Goal: Information Seeking & Learning: Learn about a topic

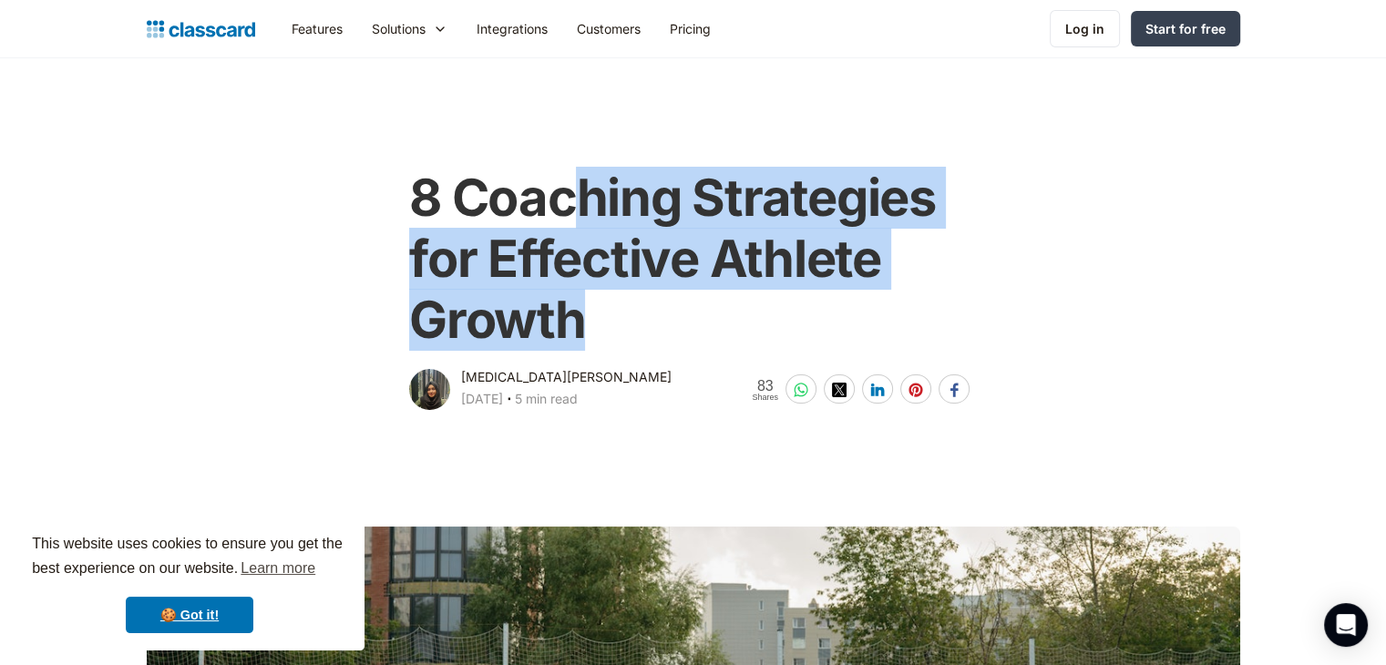
drag, startPoint x: 576, startPoint y: 147, endPoint x: 660, endPoint y: 300, distance: 174.5
click at [660, 300] on main "8 Coaching Strategies for Effective Athlete Growth [MEDICAL_DATA][PERSON_NAME] …" at bounding box center [693, 235] width 1386 height 355
click at [660, 300] on h1 "8 Coaching Strategies for Effective Athlete Growth" at bounding box center [693, 260] width 568 height 184
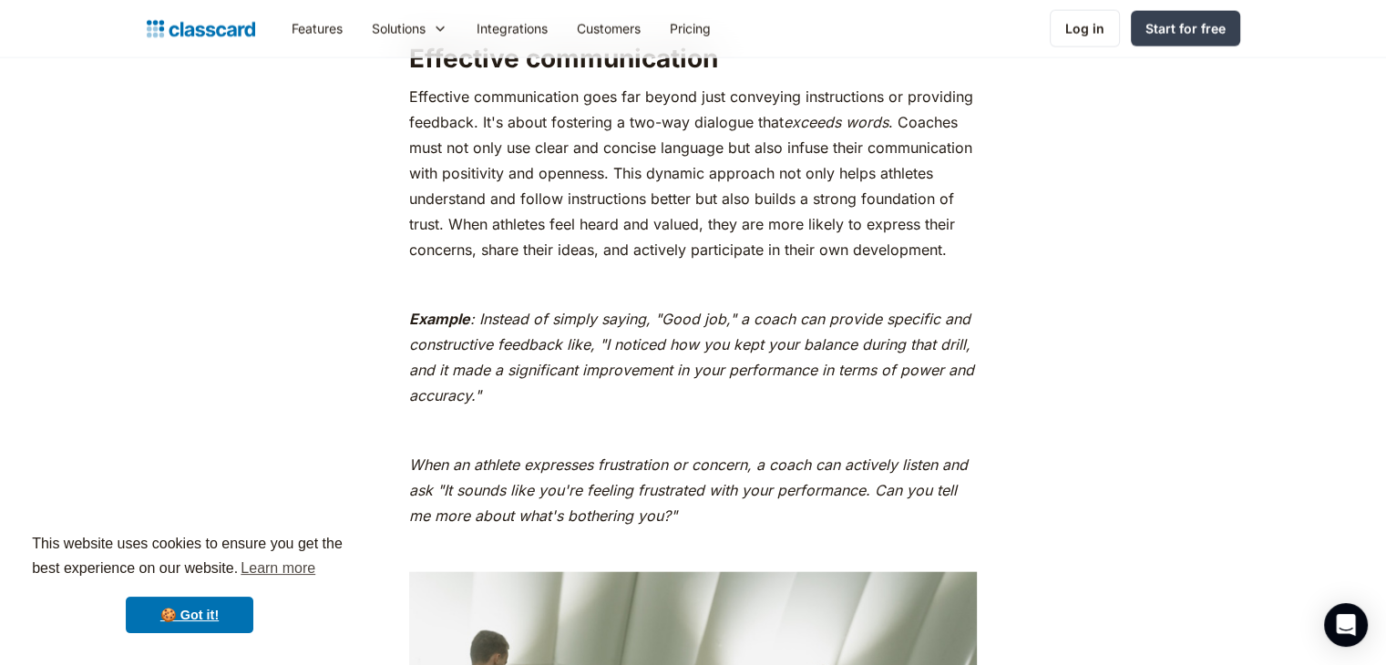
scroll to position [4122, 0]
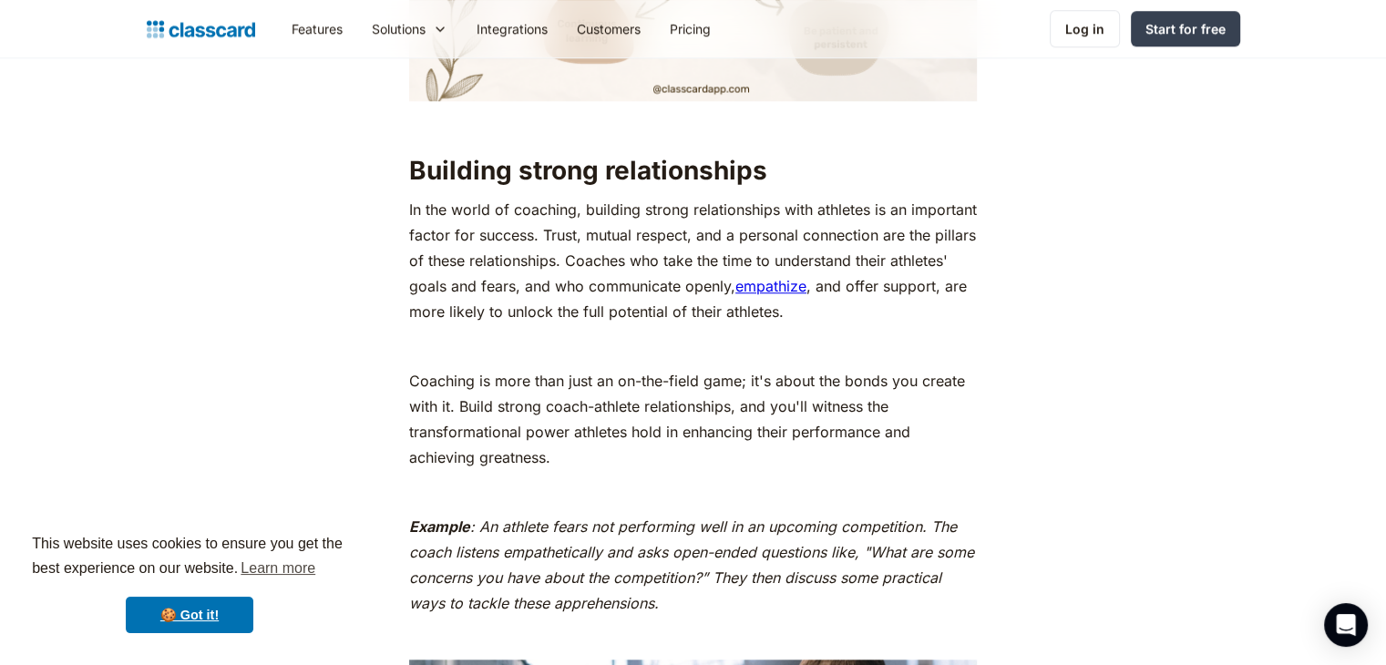
scroll to position [1640, 0]
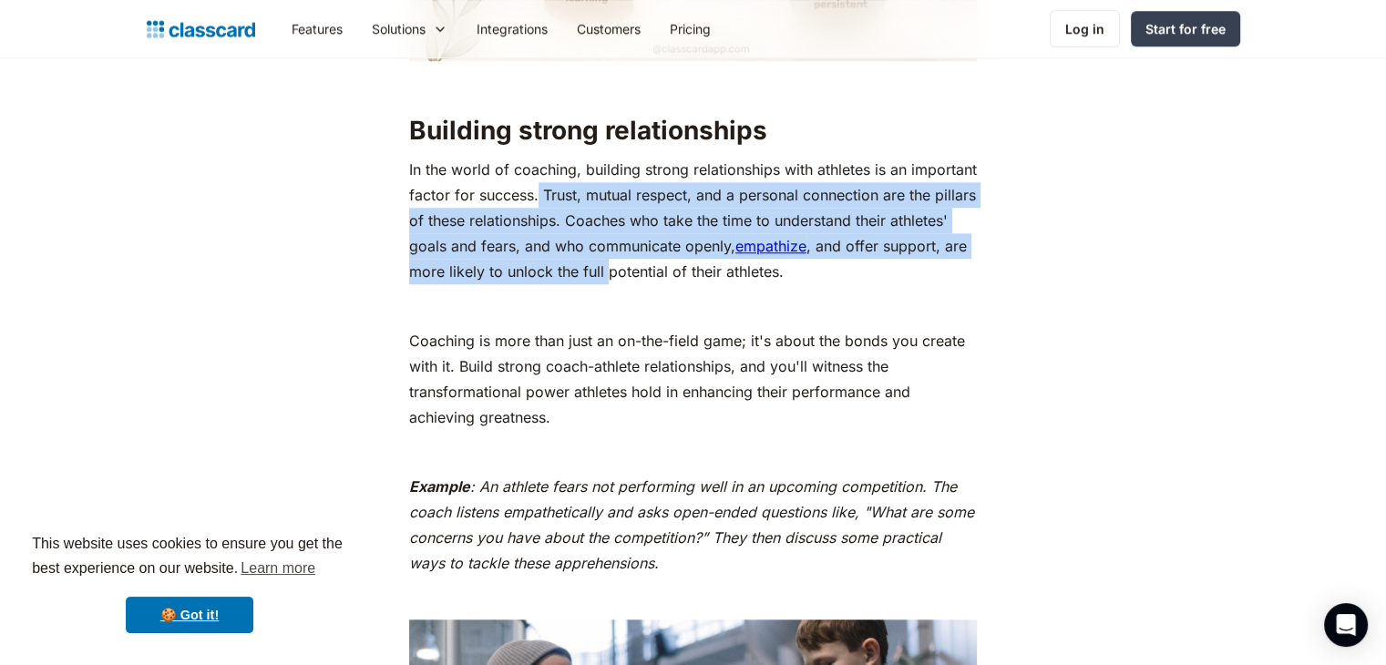
drag, startPoint x: 536, startPoint y: 210, endPoint x: 606, endPoint y: 292, distance: 107.9
click at [606, 284] on p "In the world of coaching, building strong relationships with athletes is an imp…" at bounding box center [693, 221] width 568 height 128
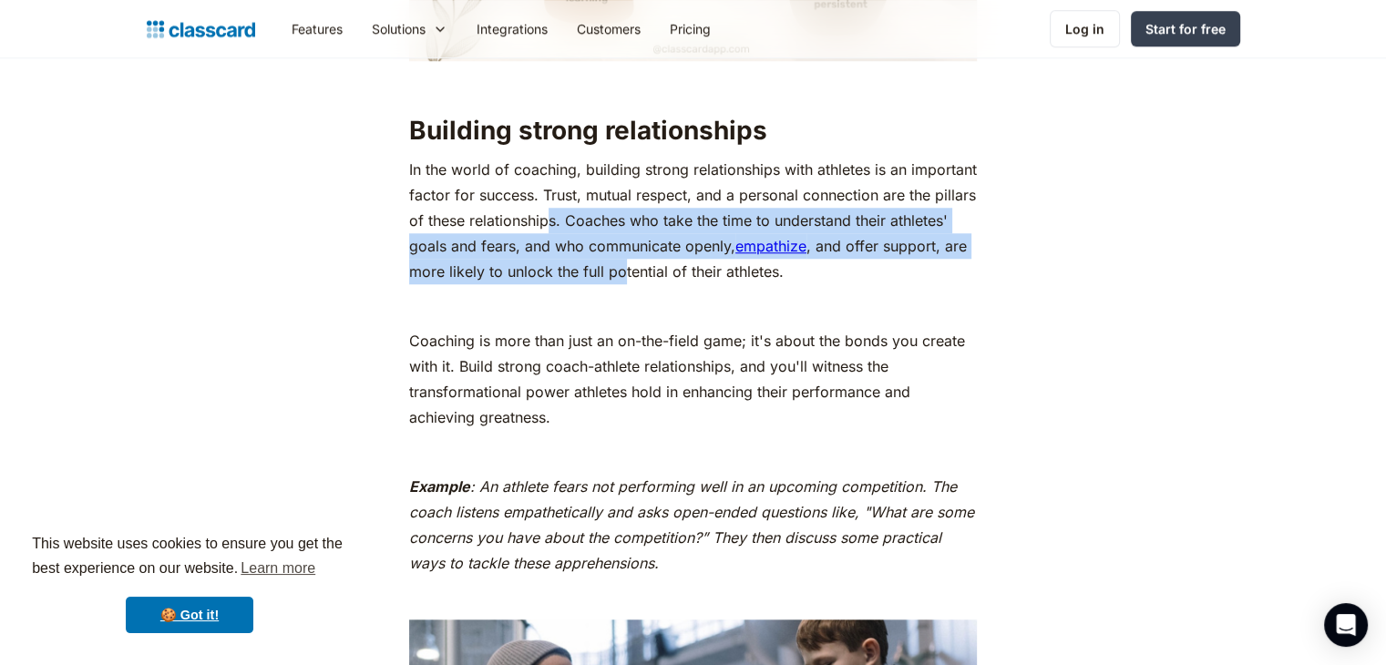
drag, startPoint x: 619, startPoint y: 300, endPoint x: 537, endPoint y: 225, distance: 110.9
click at [537, 225] on p "In the world of coaching, building strong relationships with athletes is an imp…" at bounding box center [693, 221] width 568 height 128
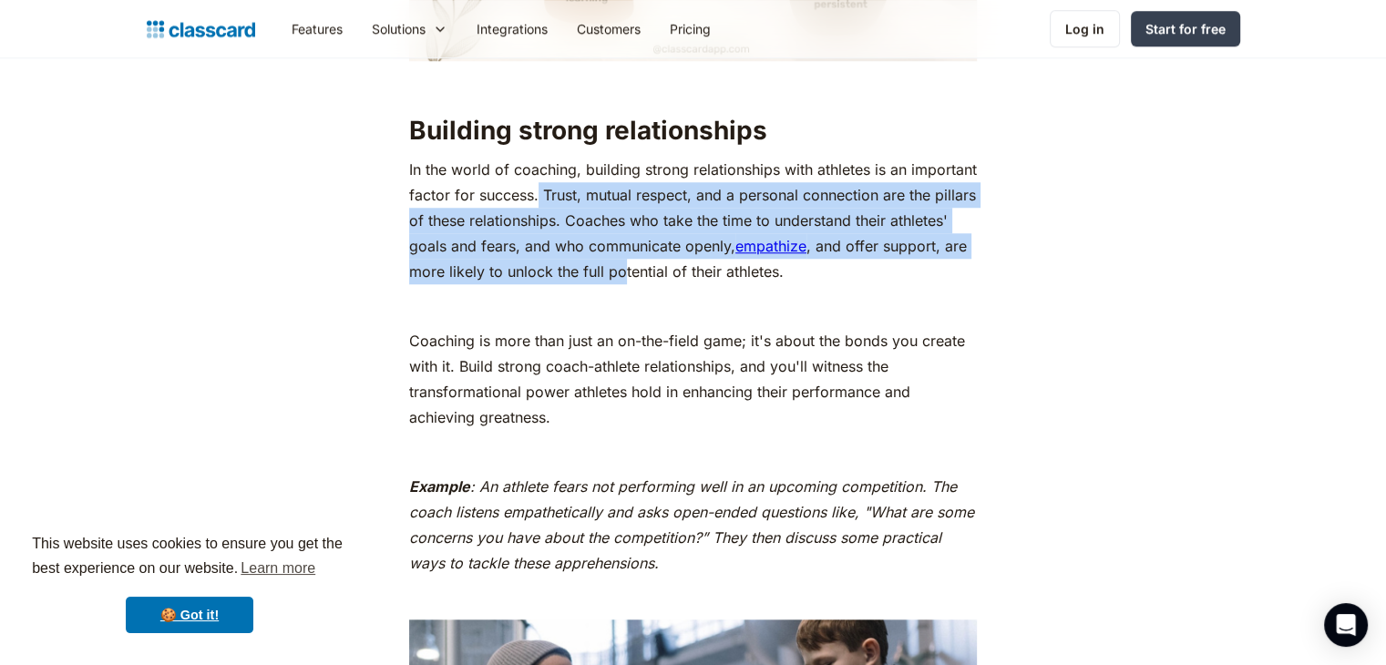
click at [537, 225] on p "In the world of coaching, building strong relationships with athletes is an imp…" at bounding box center [693, 221] width 568 height 128
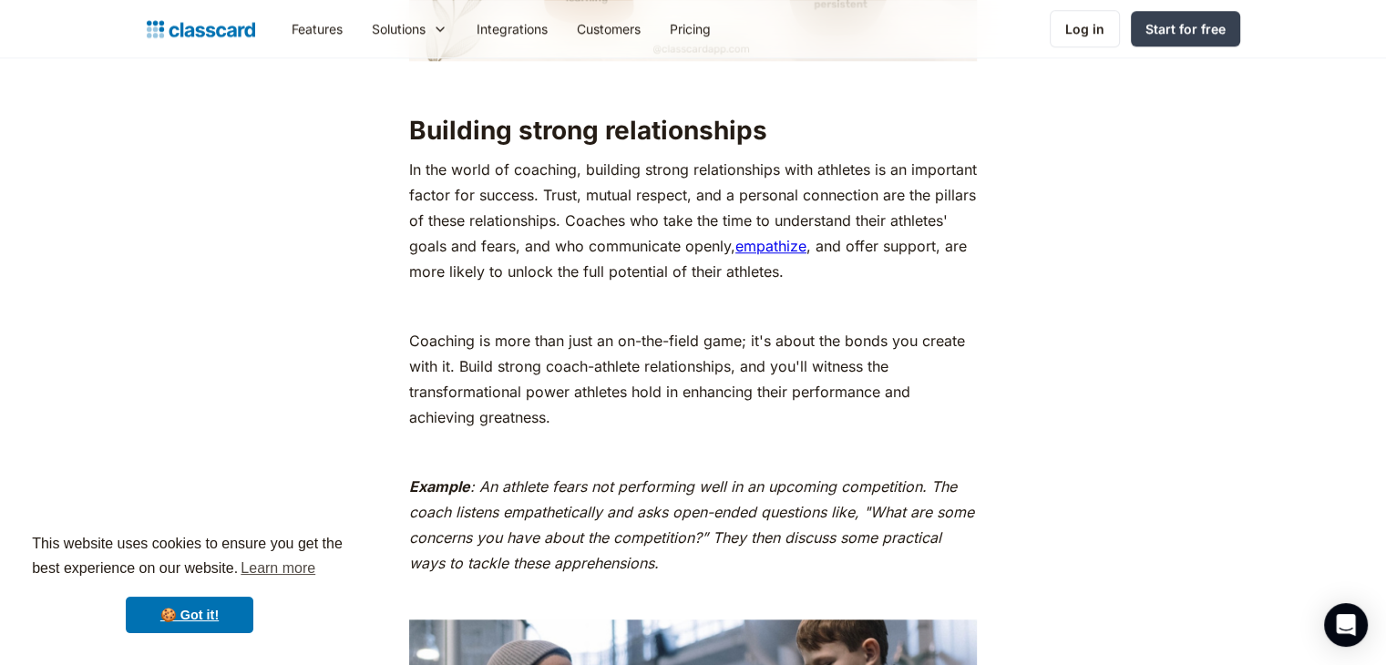
scroll to position [1731, 0]
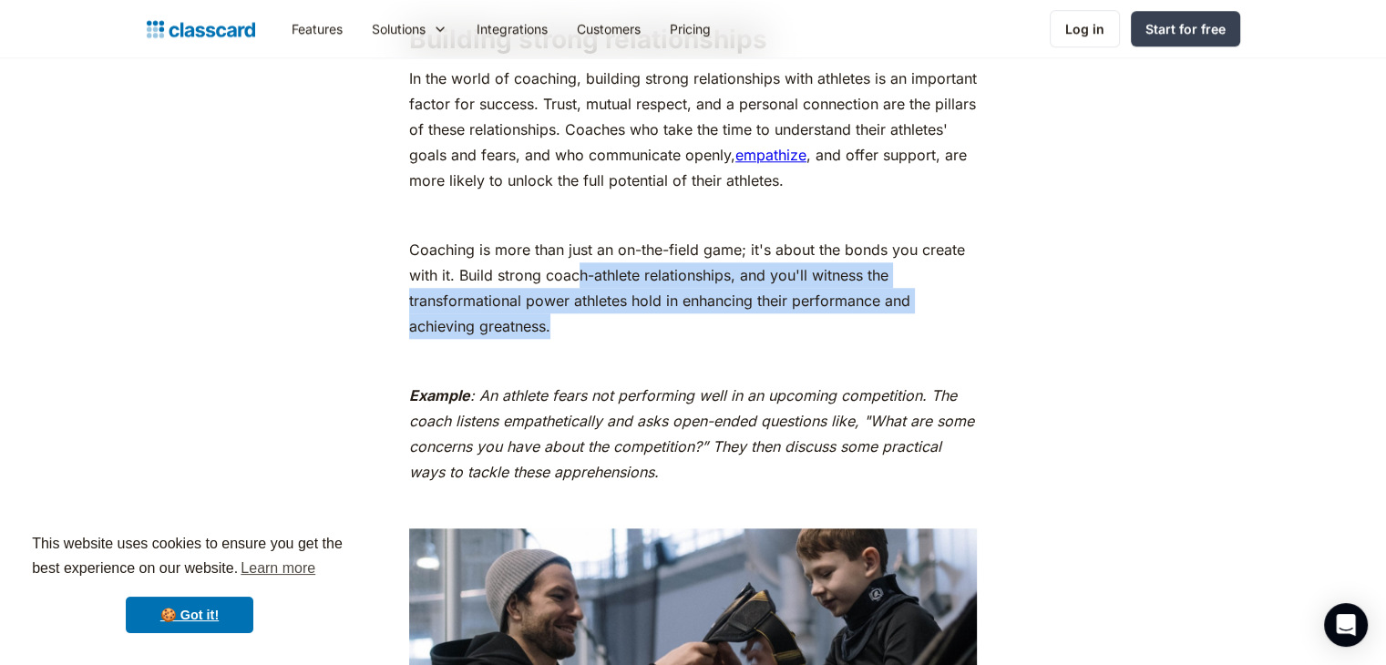
drag, startPoint x: 578, startPoint y: 296, endPoint x: 634, endPoint y: 340, distance: 70.7
click at [634, 339] on p "Coaching is more than just an on-the-field game; it's about the bonds you creat…" at bounding box center [693, 288] width 568 height 102
drag, startPoint x: 637, startPoint y: 351, endPoint x: 505, endPoint y: 311, distance: 138.0
click at [506, 311] on p "Coaching is more than just an on-the-field game; it's about the bonds you creat…" at bounding box center [693, 288] width 568 height 102
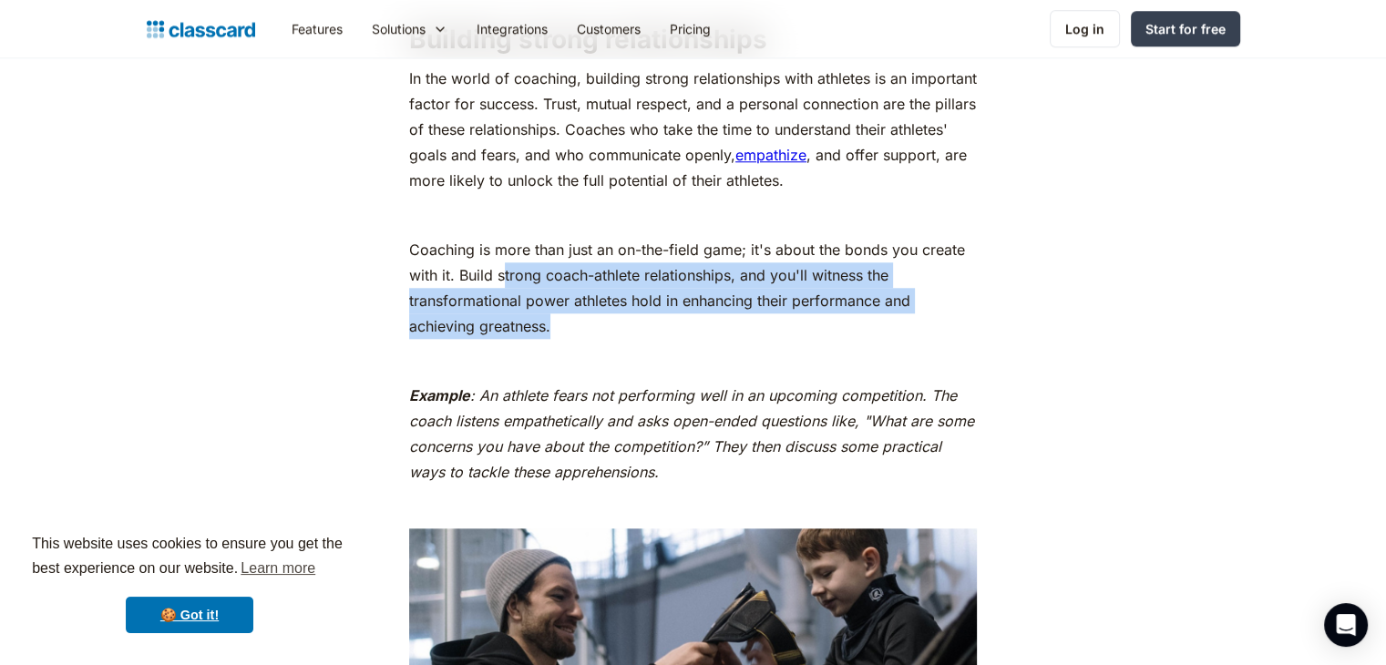
click at [505, 311] on p "Coaching is more than just an on-the-field game; it's about the bonds you creat…" at bounding box center [693, 288] width 568 height 102
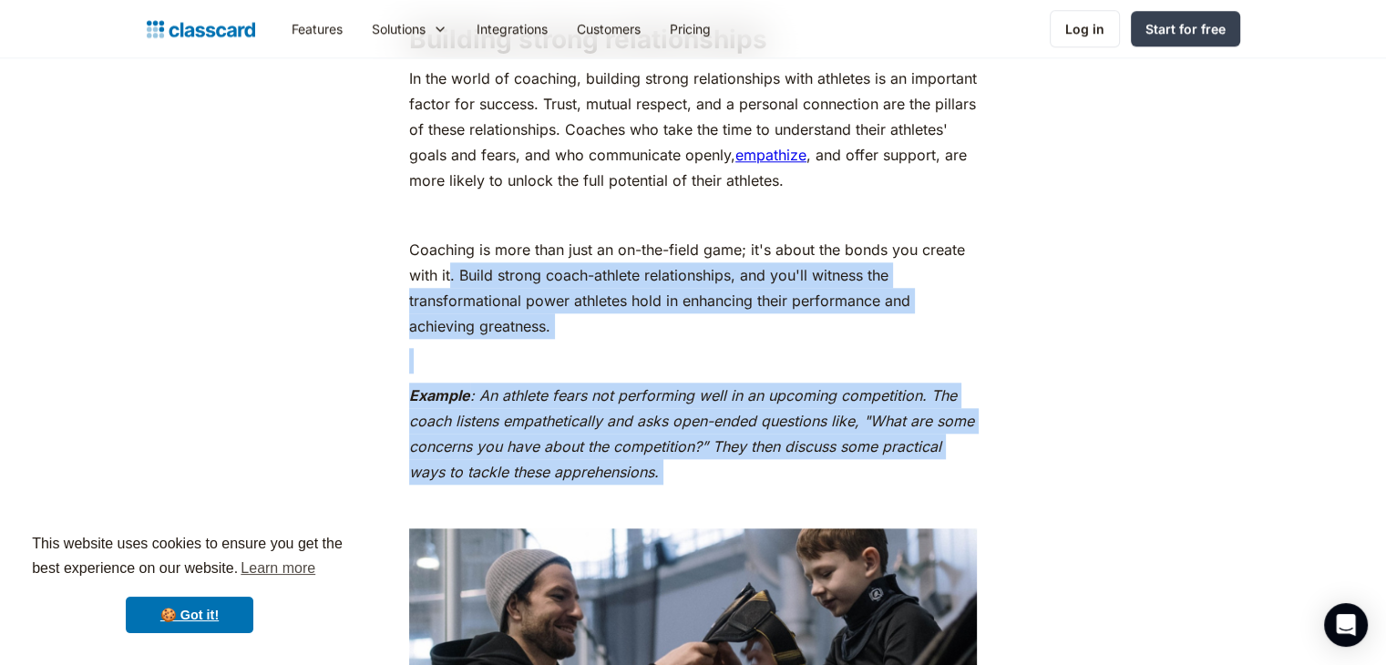
drag, startPoint x: 452, startPoint y: 308, endPoint x: 690, endPoint y: 503, distance: 307.5
click at [690, 485] on p "Example : An athlete fears not performing well in an upcoming competition. The …" at bounding box center [693, 434] width 568 height 102
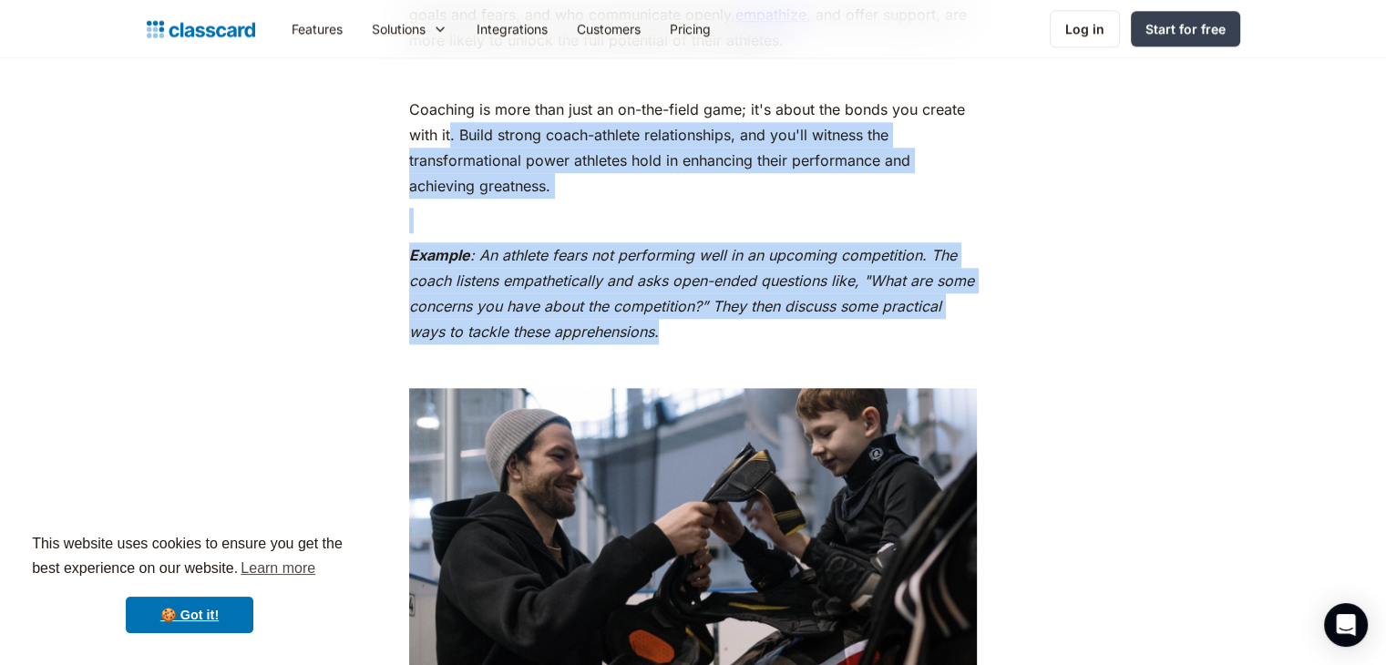
scroll to position [2004, 0]
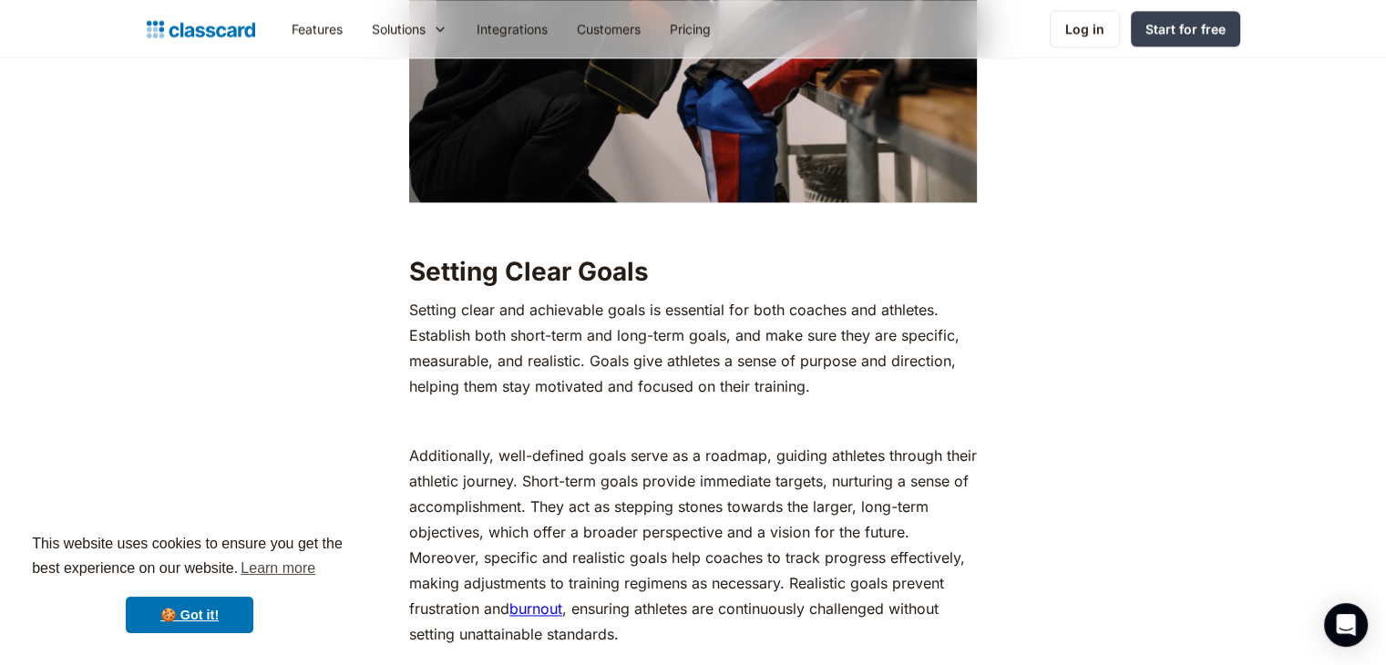
scroll to position [2551, 0]
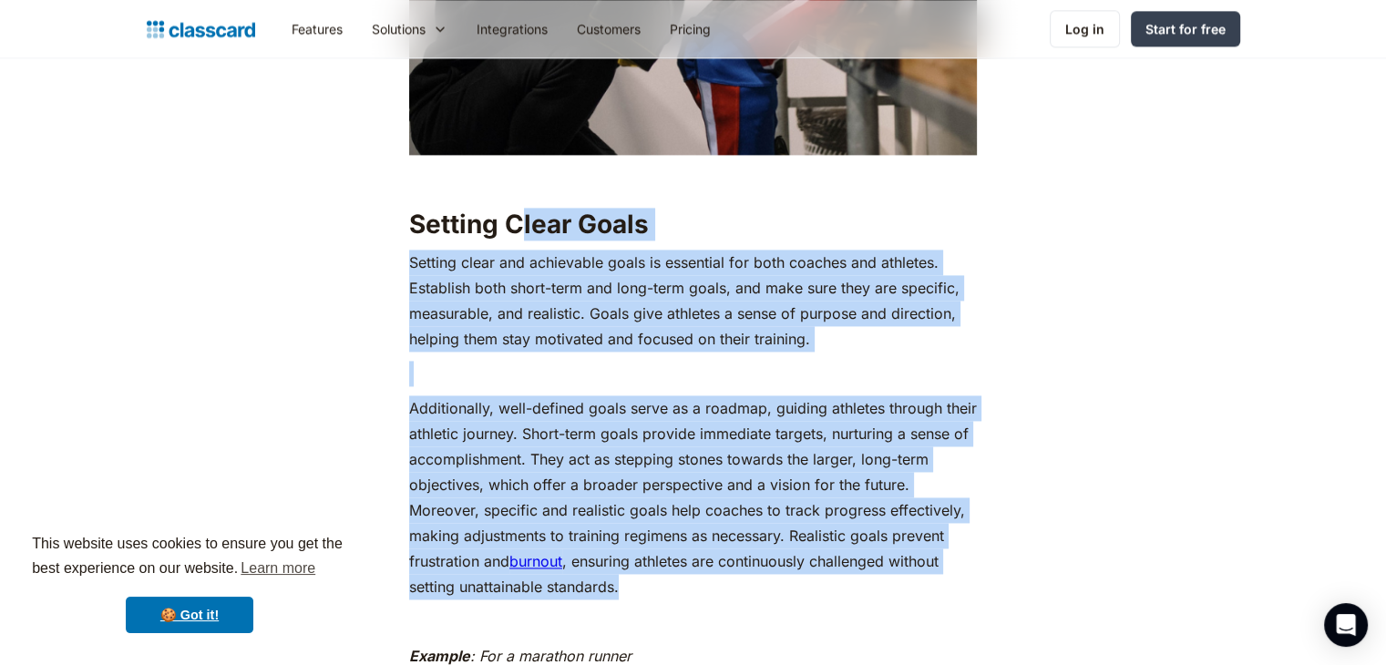
drag, startPoint x: 516, startPoint y: 251, endPoint x: 633, endPoint y: 603, distance: 370.4
click at [633, 599] on p "Additionally, well-defined goals serve as a roadmap, guiding athletes through t…" at bounding box center [693, 497] width 568 height 204
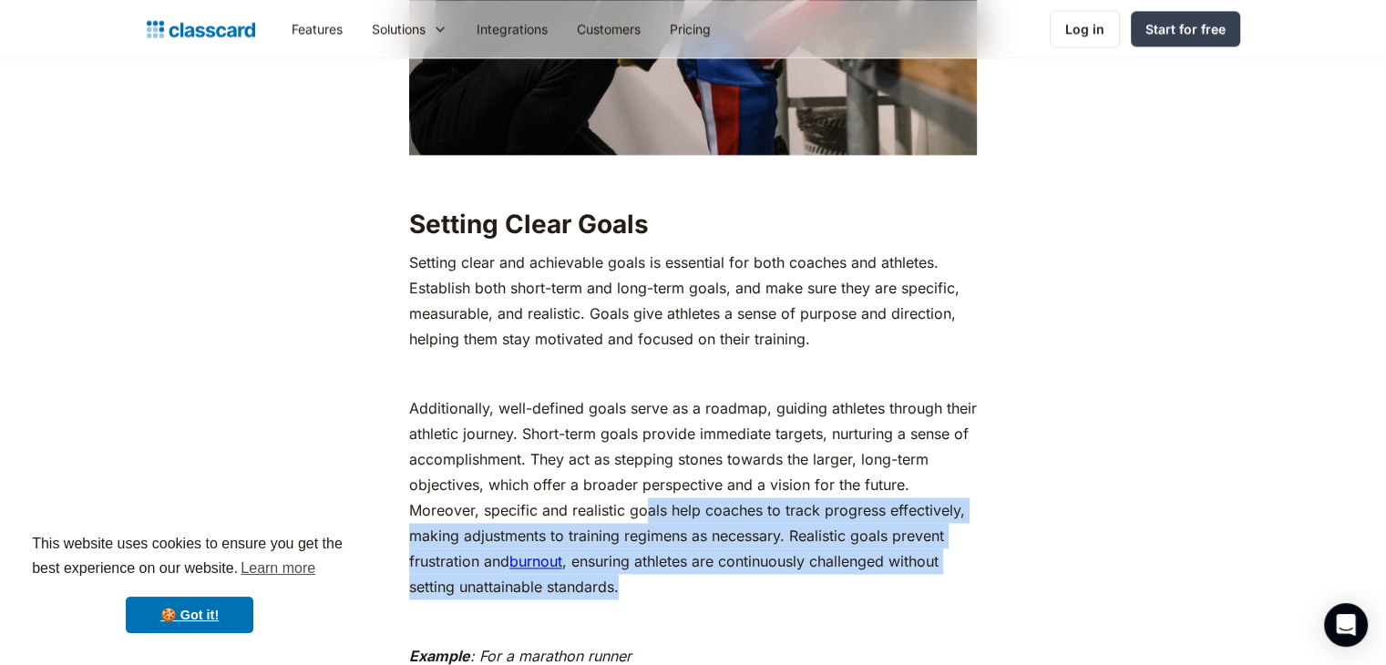
drag, startPoint x: 681, startPoint y: 599, endPoint x: 619, endPoint y: 512, distance: 107.7
click at [619, 513] on p "Additionally, well-defined goals serve as a roadmap, guiding athletes through t…" at bounding box center [693, 497] width 568 height 204
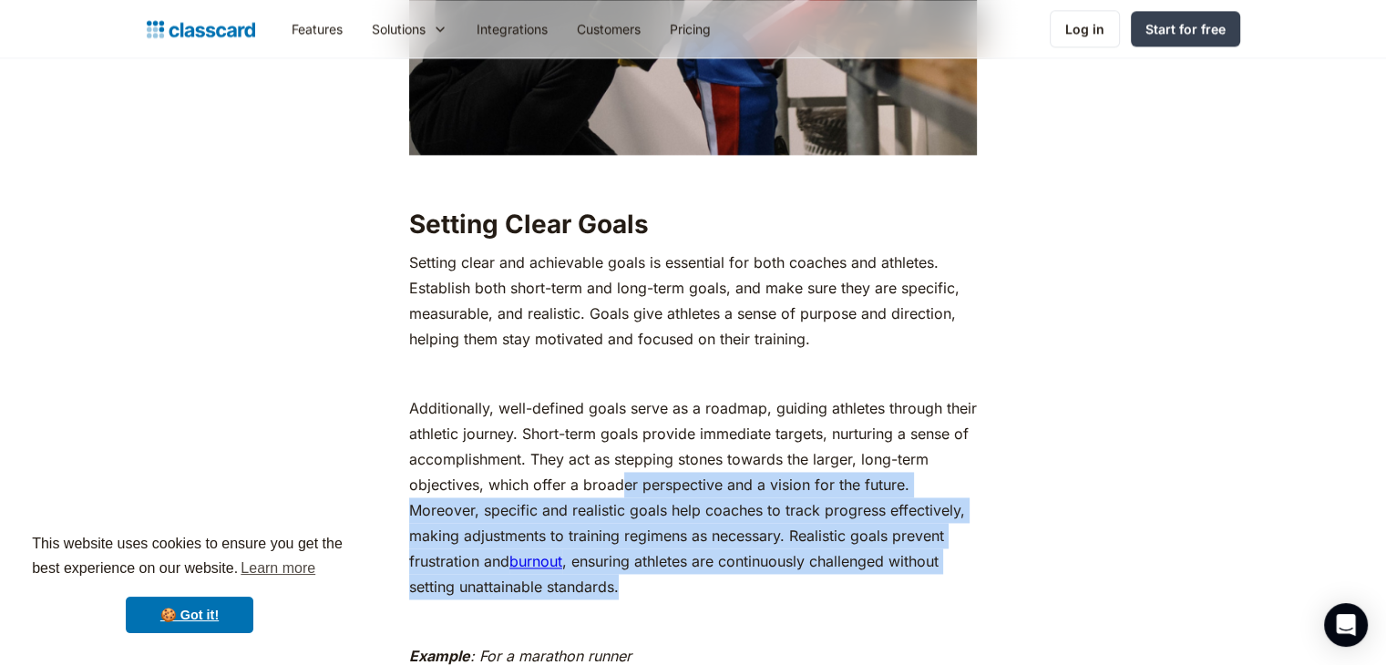
click at [619, 507] on p "Additionally, well-defined goals serve as a roadmap, guiding athletes through t…" at bounding box center [693, 497] width 568 height 204
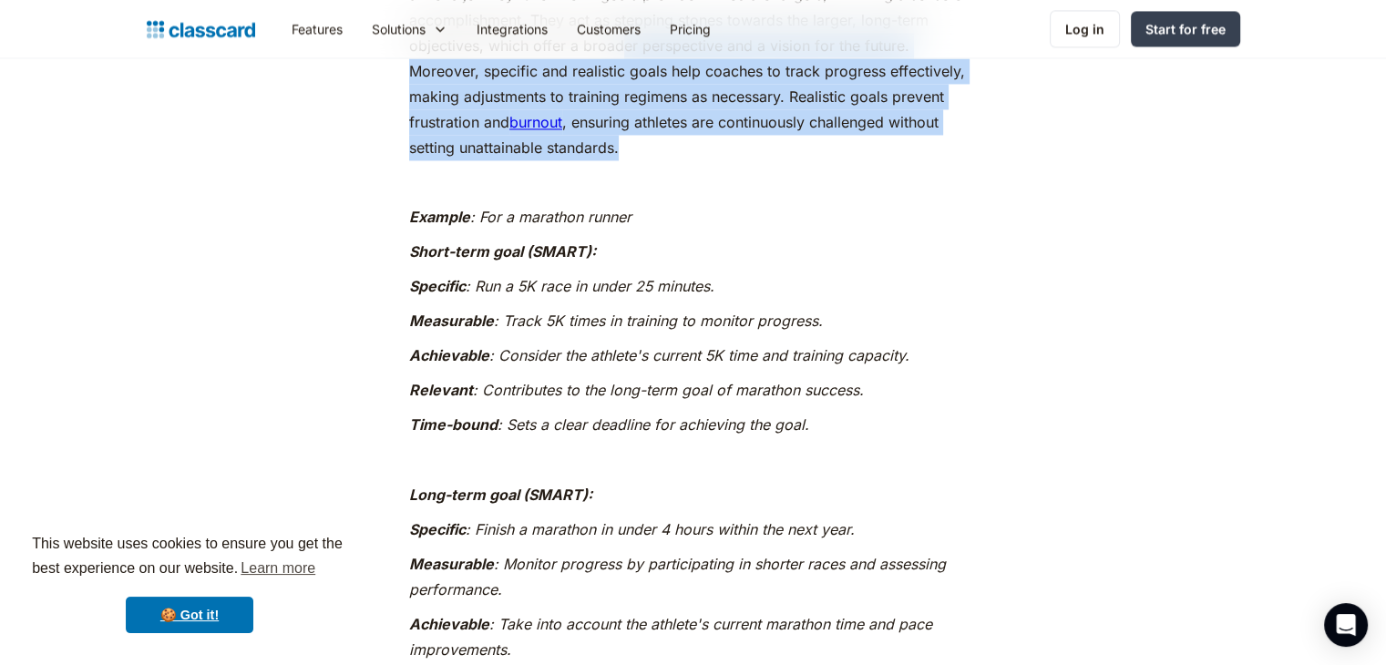
scroll to position [3006, 0]
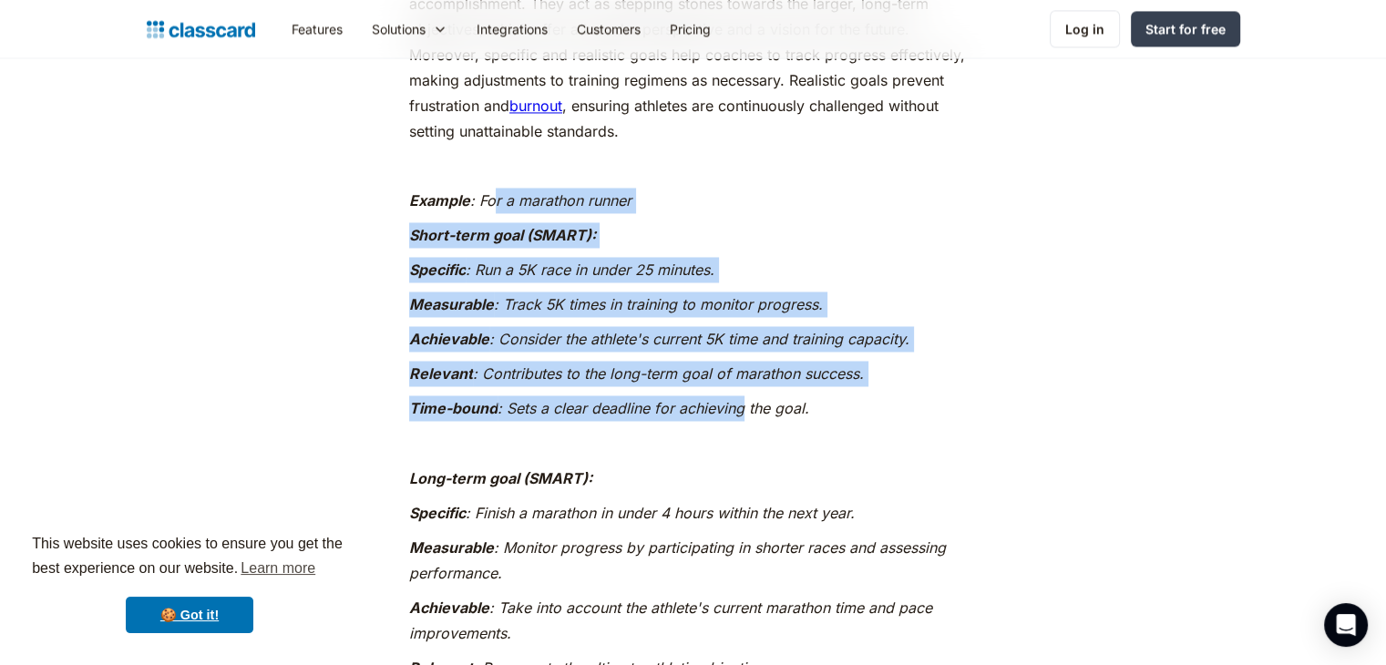
drag, startPoint x: 543, startPoint y: 251, endPoint x: 729, endPoint y: 435, distance: 260.9
drag, startPoint x: 729, startPoint y: 435, endPoint x: 718, endPoint y: 435, distance: 11.0
click at [730, 417] on em ": Sets a clear deadline for achieving the goal." at bounding box center [653, 408] width 312 height 18
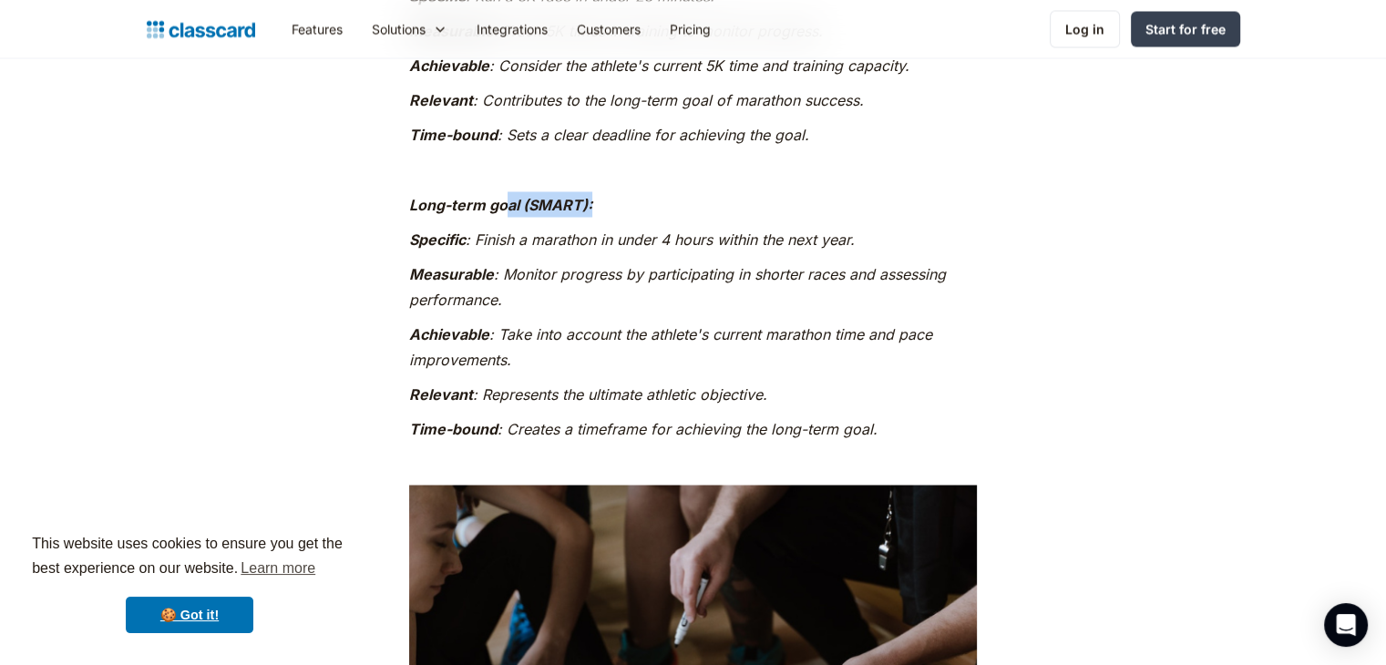
drag, startPoint x: 630, startPoint y: 267, endPoint x: 700, endPoint y: 233, distance: 77.0
click at [700, 217] on p "Long-term goal (SMART):" at bounding box center [693, 204] width 568 height 26
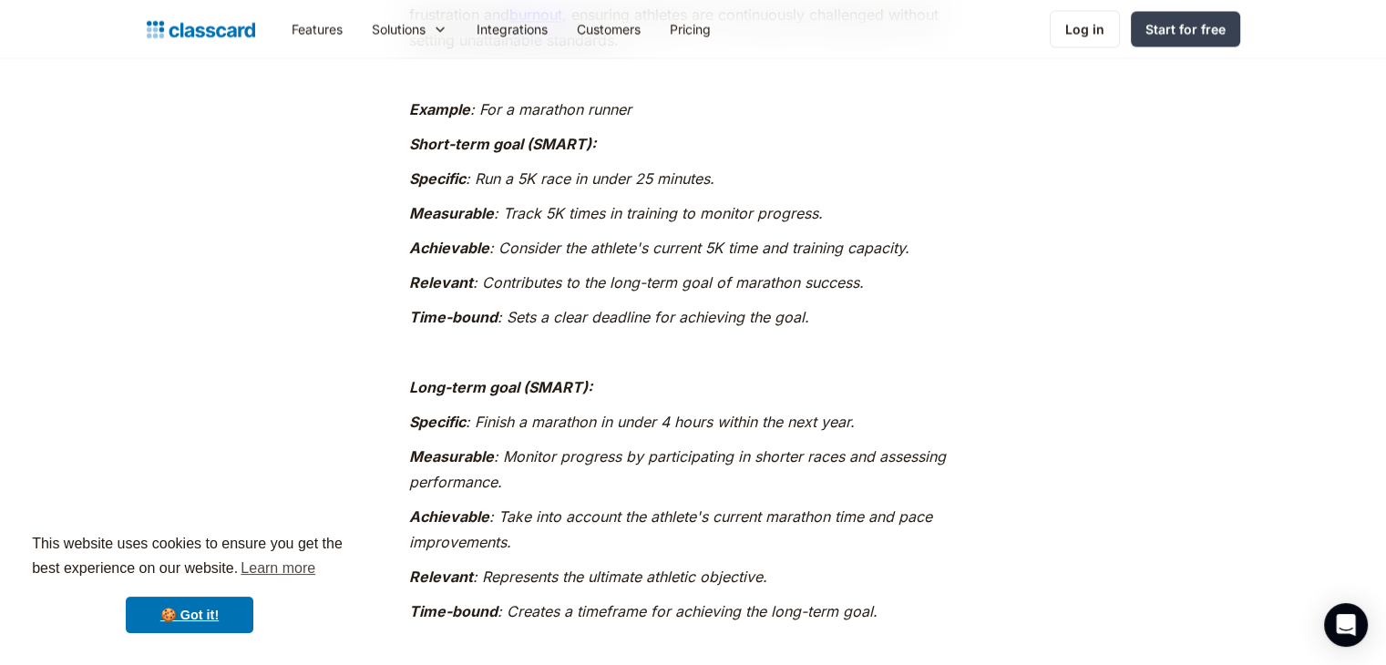
scroll to position [3098, 0]
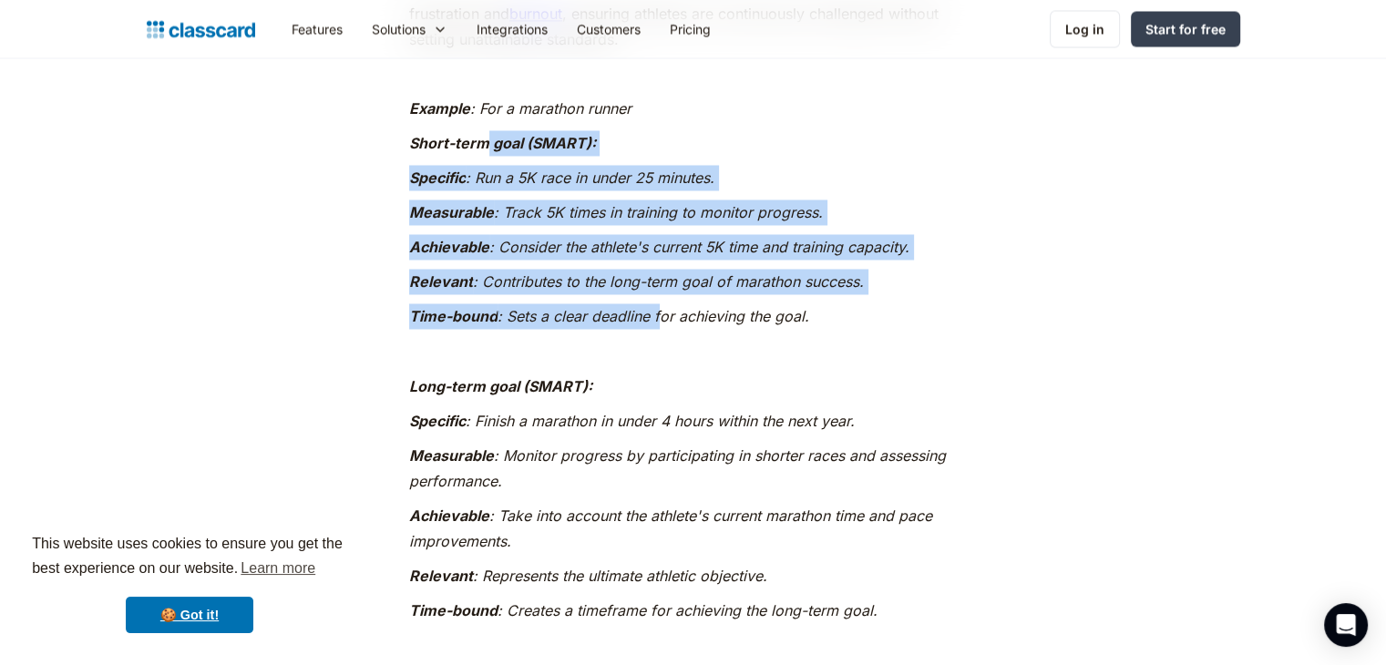
drag, startPoint x: 487, startPoint y: 169, endPoint x: 658, endPoint y: 340, distance: 240.9
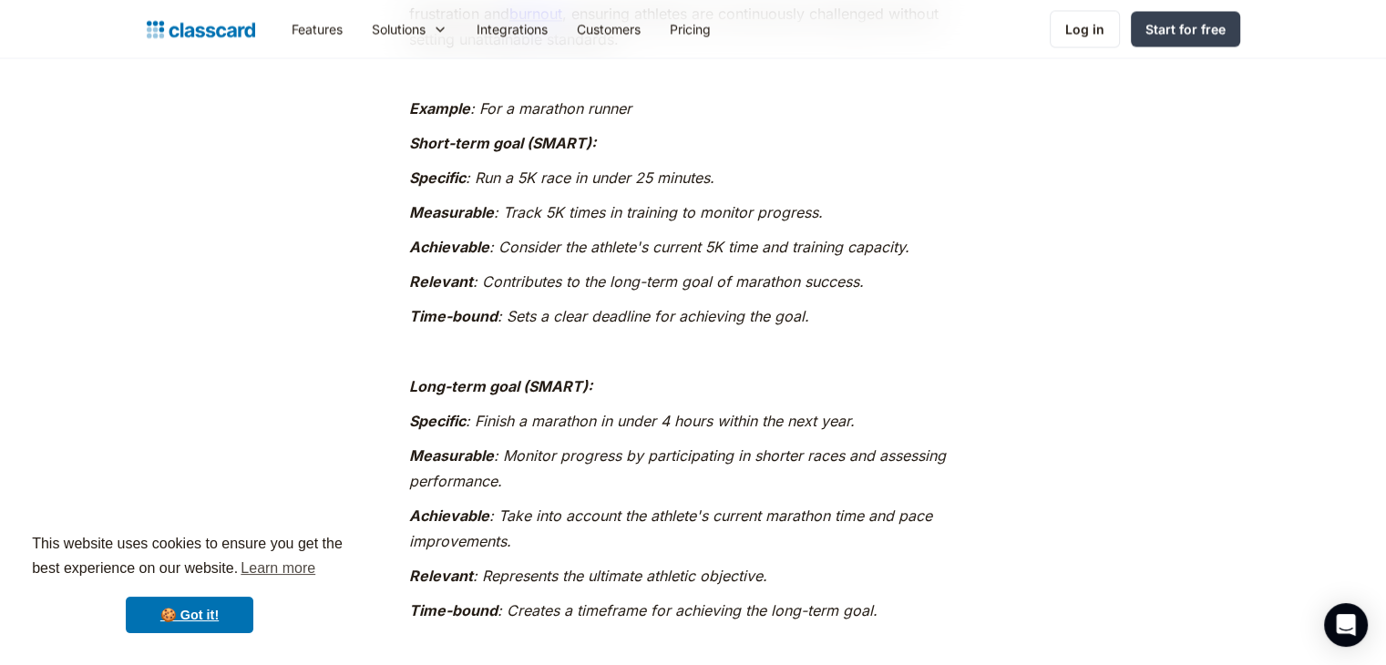
click at [663, 329] on p "‍ Time-bound : Sets a clear deadline for achieving the goal." at bounding box center [693, 316] width 568 height 26
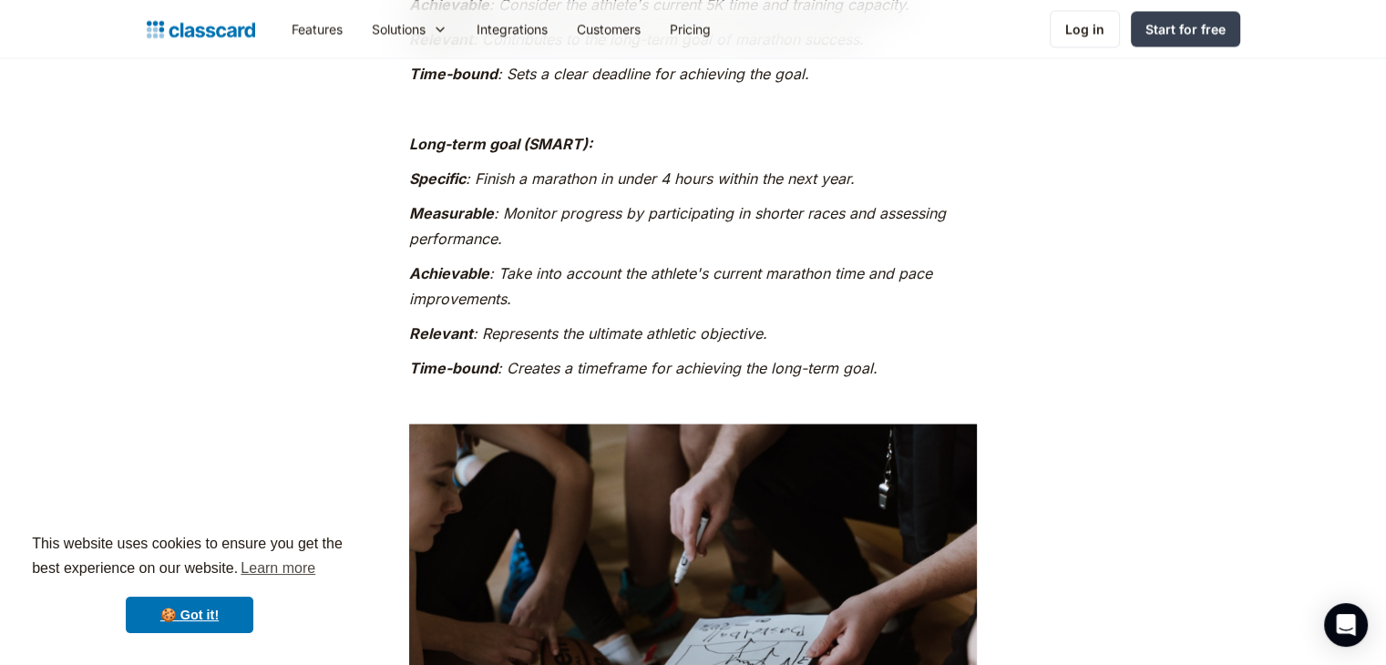
scroll to position [3371, 0]
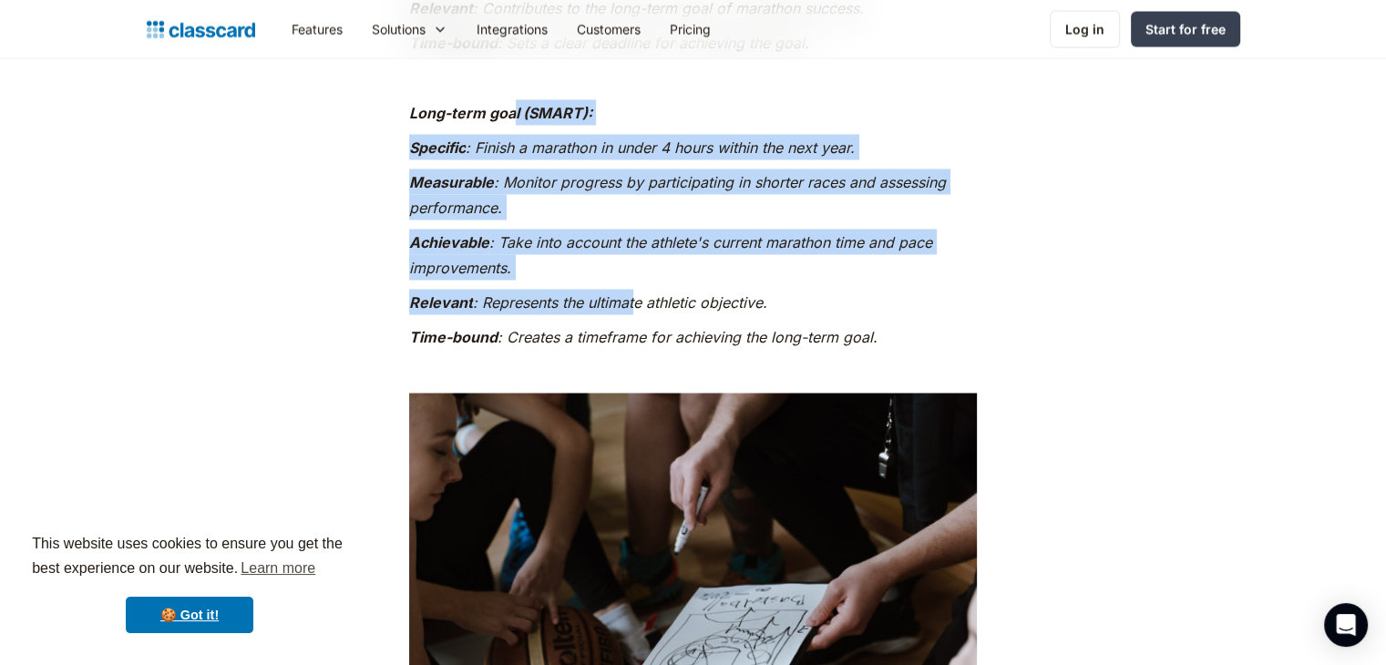
drag, startPoint x: 555, startPoint y: 152, endPoint x: 634, endPoint y: 304, distance: 171.5
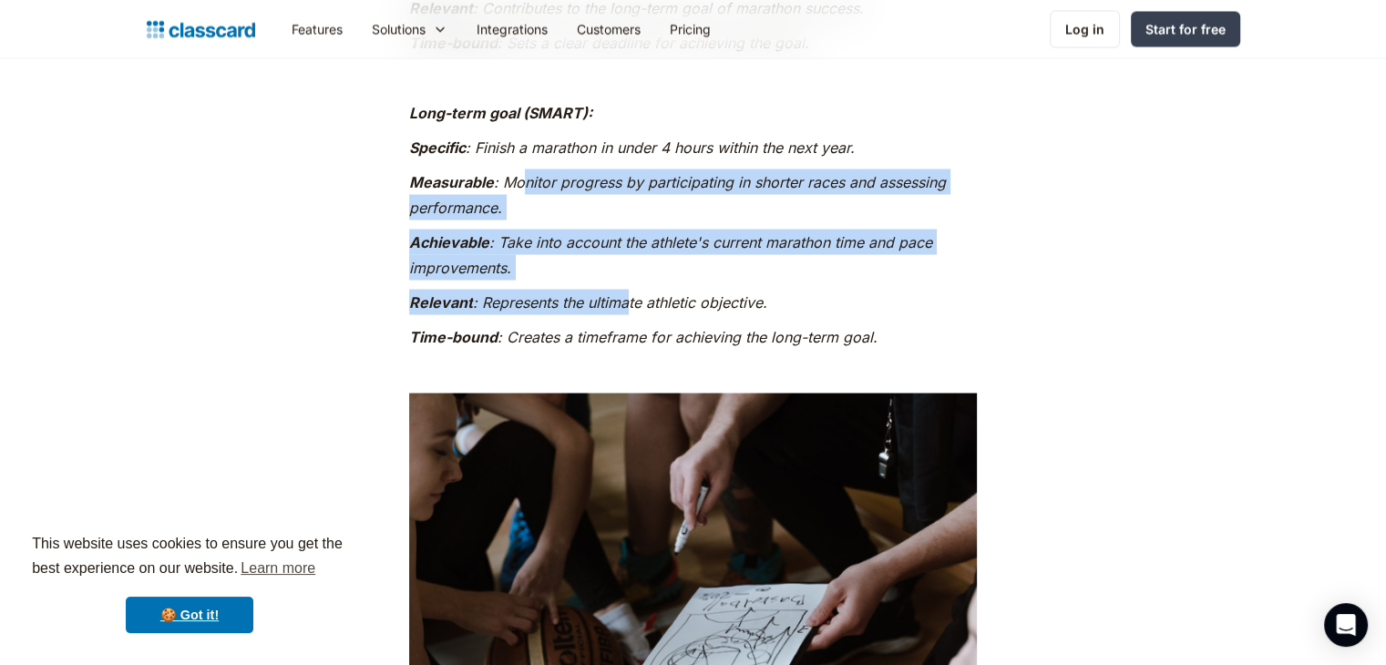
drag, startPoint x: 609, startPoint y: 271, endPoint x: 624, endPoint y: 333, distance: 63.8
click at [624, 311] on em ": Represents the ultimate athletic objective." at bounding box center [620, 301] width 294 height 18
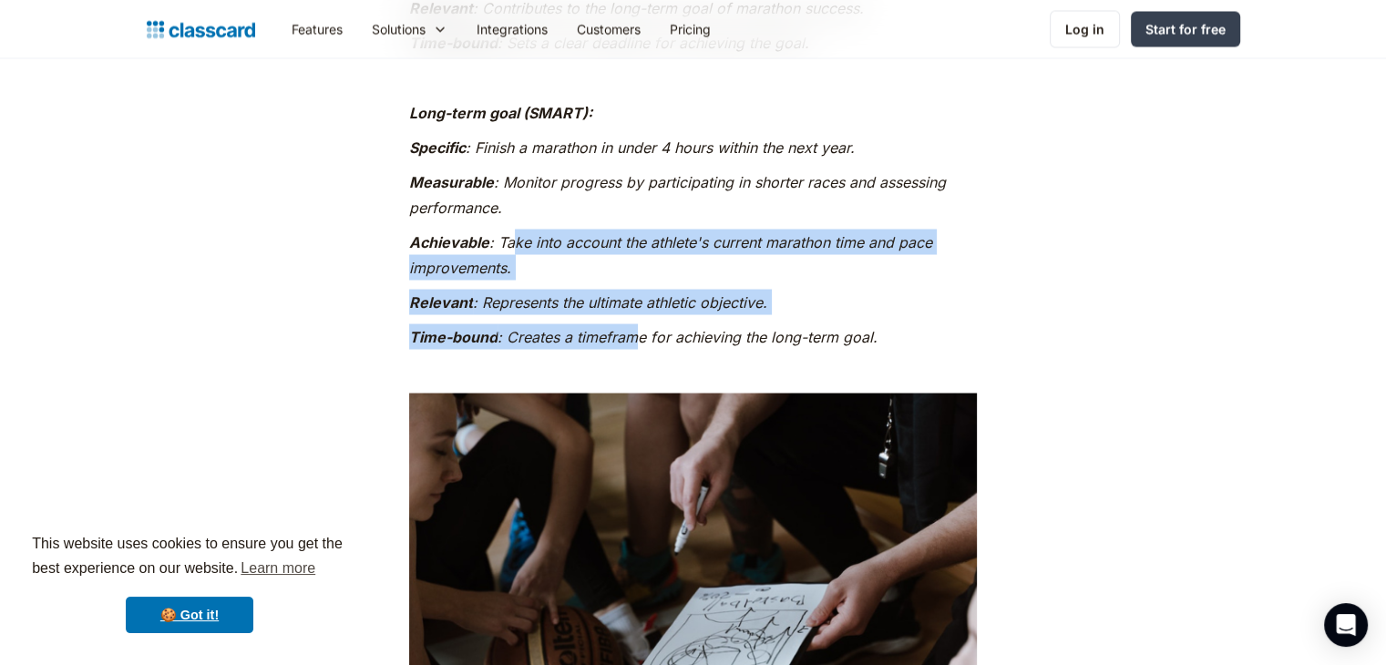
drag, startPoint x: 535, startPoint y: 271, endPoint x: 511, endPoint y: 253, distance: 29.3
click at [511, 253] on p "‍ Achievable : Take into account the athlete's current marathon time and pace i…" at bounding box center [693, 254] width 568 height 51
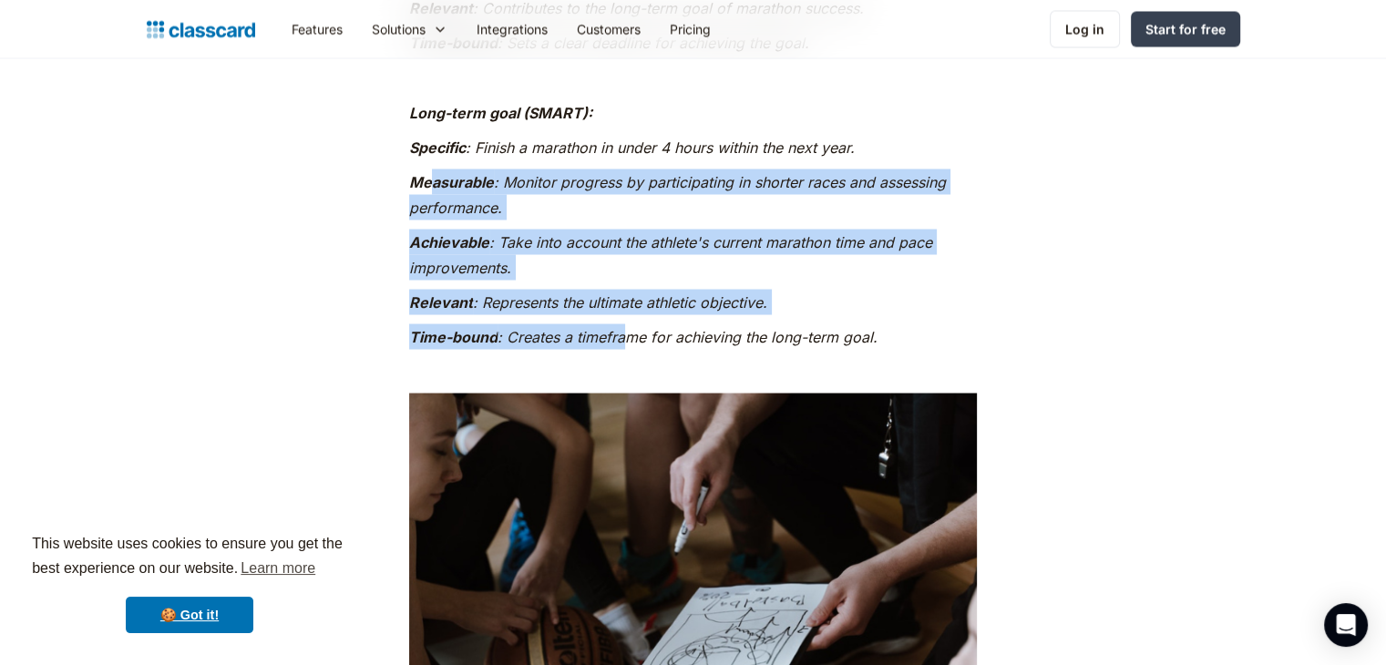
drag, startPoint x: 434, startPoint y: 186, endPoint x: 629, endPoint y: 368, distance: 266.8
click at [629, 345] on em ": Creates a timeframe for achieving the long-term goal." at bounding box center [687, 336] width 380 height 18
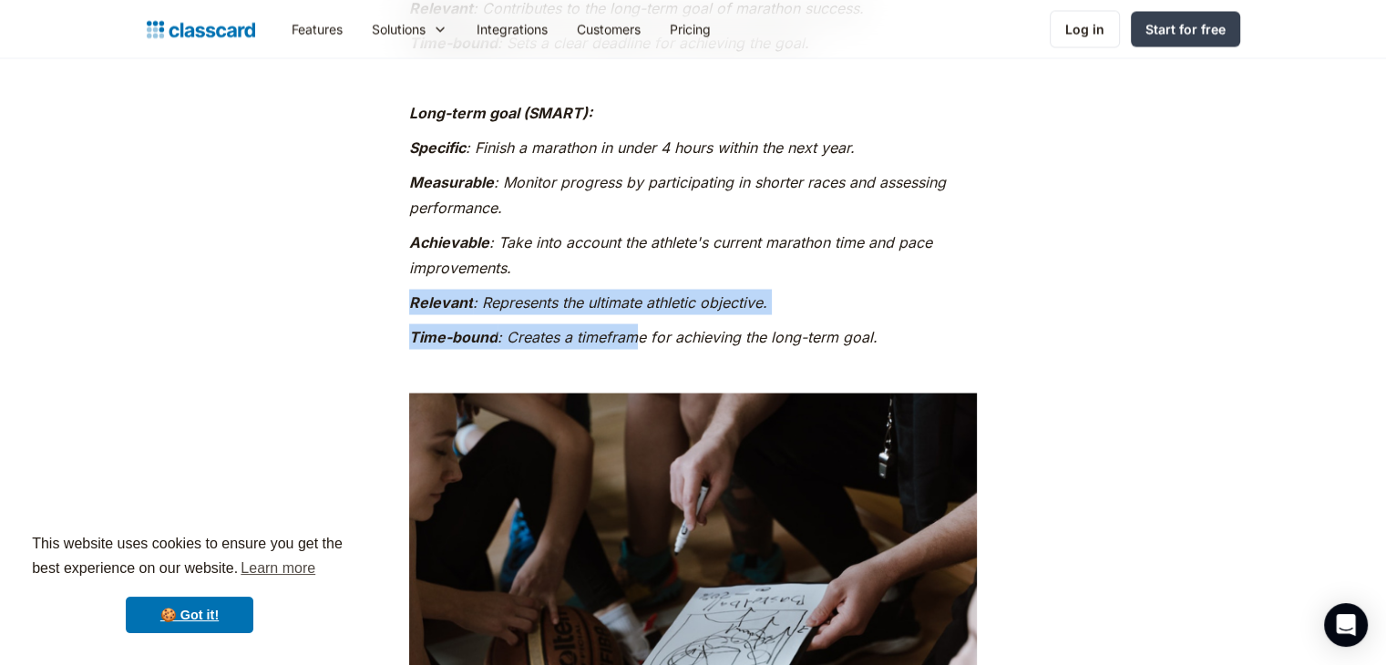
drag, startPoint x: 639, startPoint y: 366, endPoint x: 568, endPoint y: 289, distance: 104.5
click at [568, 280] on p "‍ Achievable : Take into account the athlete's current marathon time and pace i…" at bounding box center [693, 254] width 568 height 51
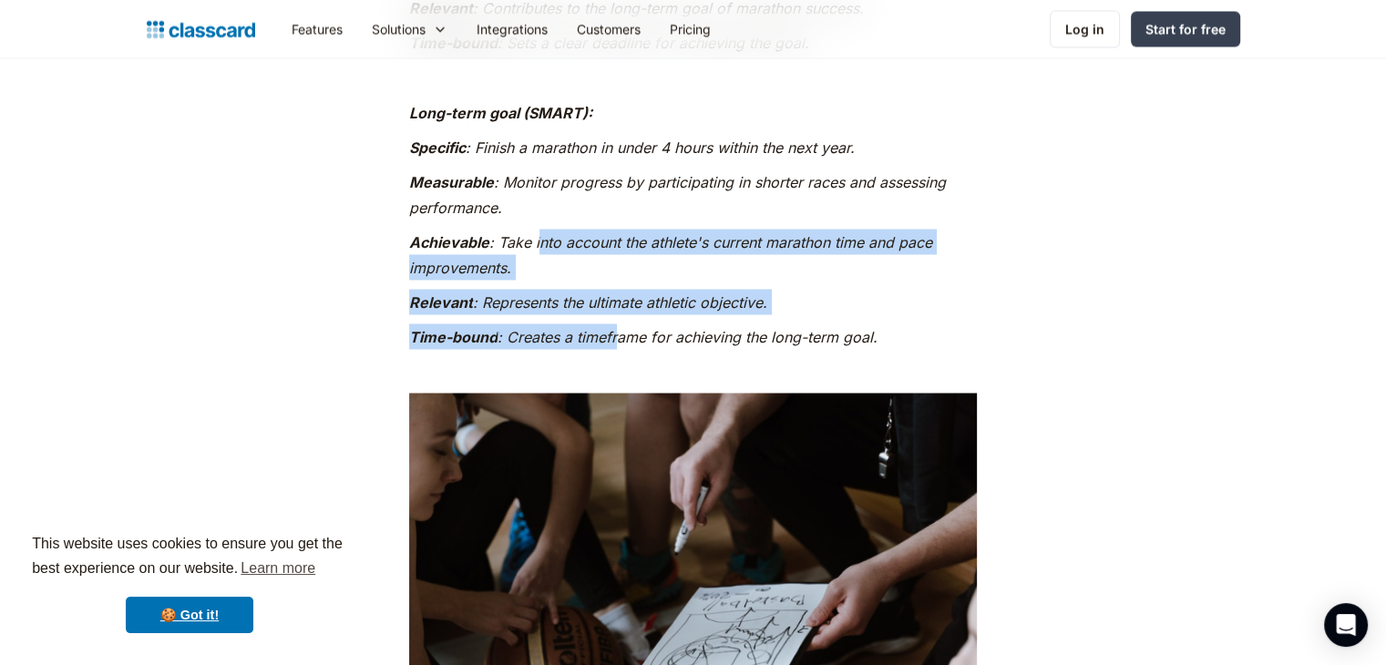
drag, startPoint x: 536, startPoint y: 256, endPoint x: 619, endPoint y: 369, distance: 140.1
click at [618, 345] on em ": Creates a timeframe for achieving the long-term goal." at bounding box center [687, 336] width 380 height 18
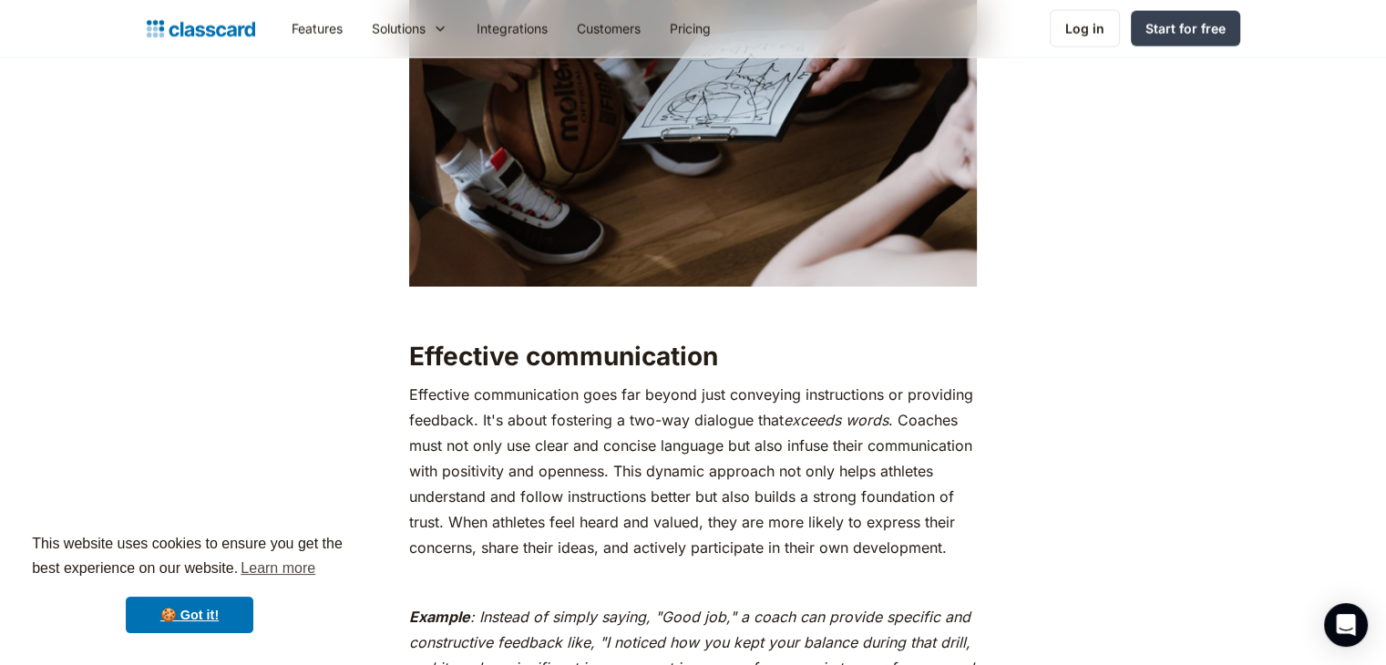
scroll to position [4100, 0]
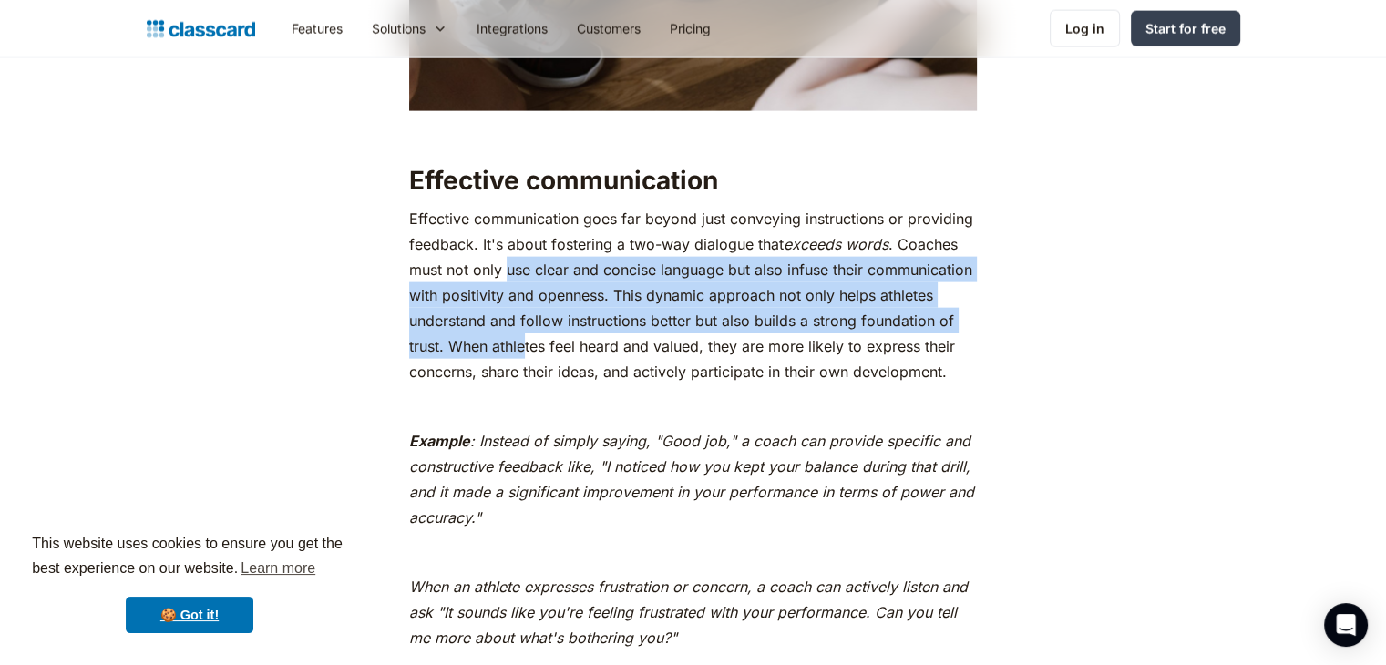
drag, startPoint x: 521, startPoint y: 343, endPoint x: 528, endPoint y: 360, distance: 17.9
click at [528, 360] on p "Effective communication goes far beyond just conveying instructions or providin…" at bounding box center [693, 295] width 568 height 179
drag, startPoint x: 554, startPoint y: 366, endPoint x: 496, endPoint y: 288, distance: 97.7
click at [496, 289] on p "Effective communication goes far beyond just conveying instructions or providin…" at bounding box center [693, 295] width 568 height 179
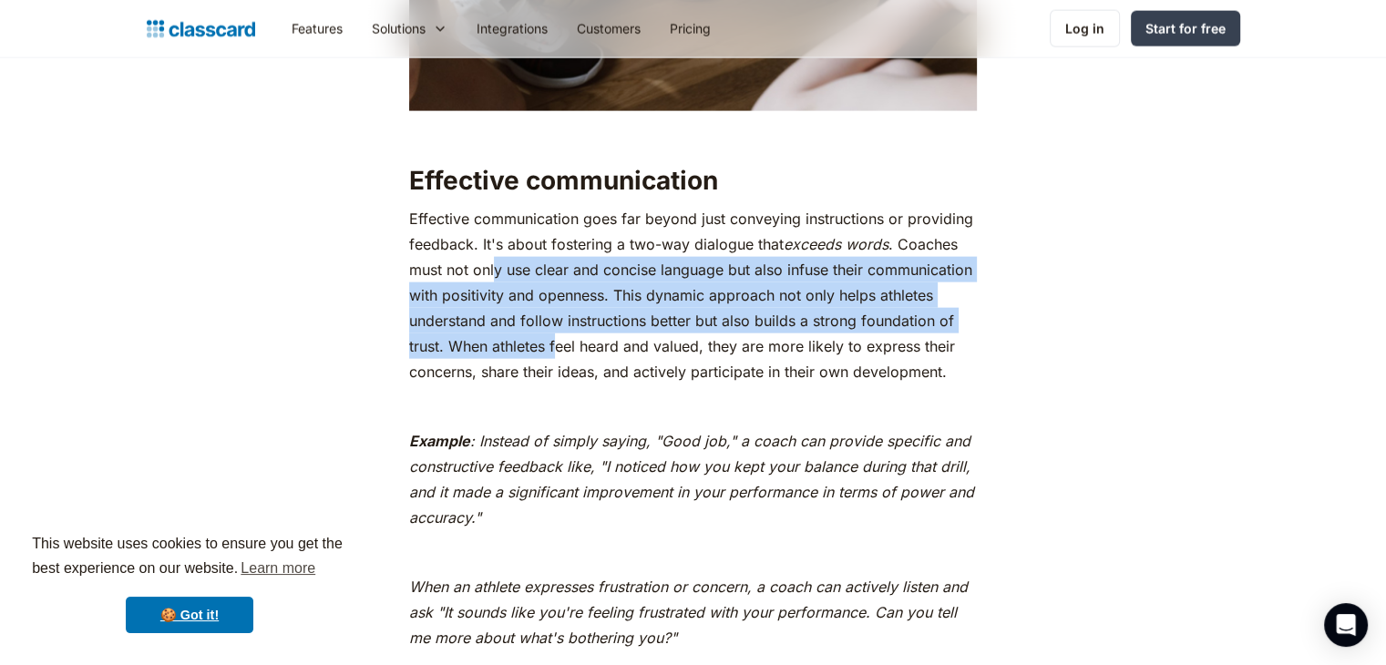
click at [494, 285] on p "Effective communication goes far beyond just conveying instructions or providin…" at bounding box center [693, 295] width 568 height 179
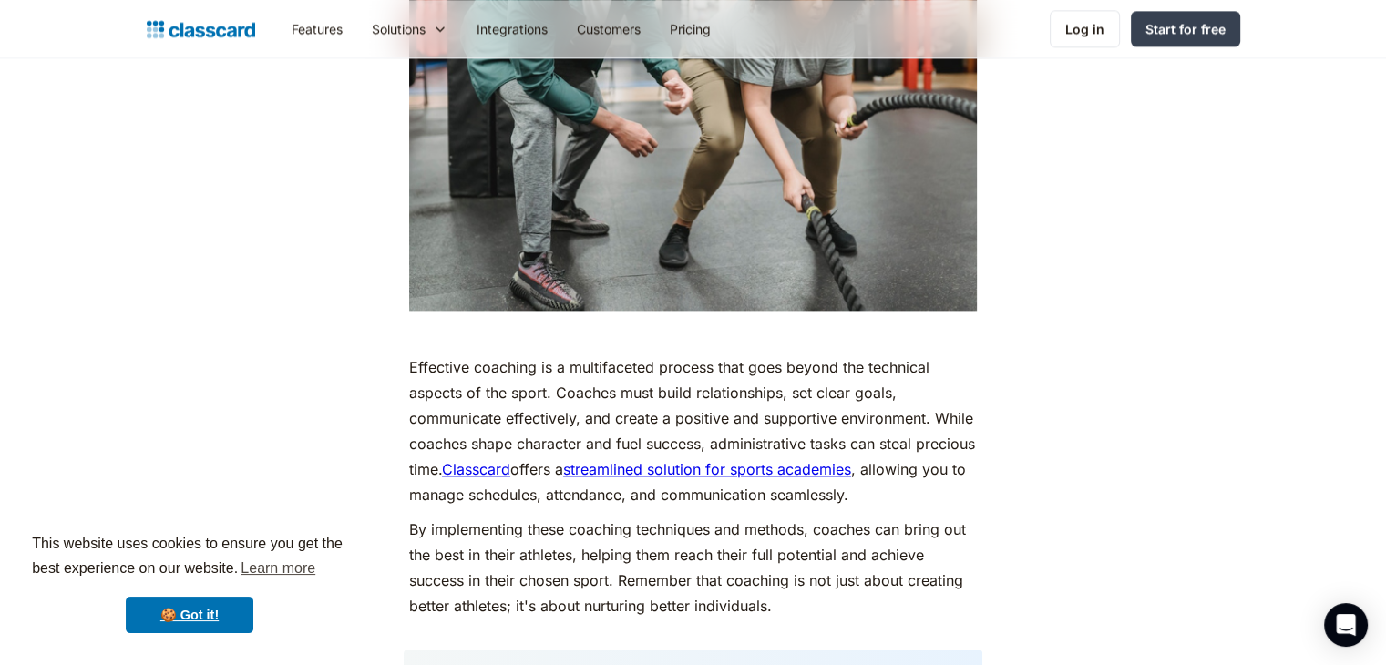
scroll to position [9475, 0]
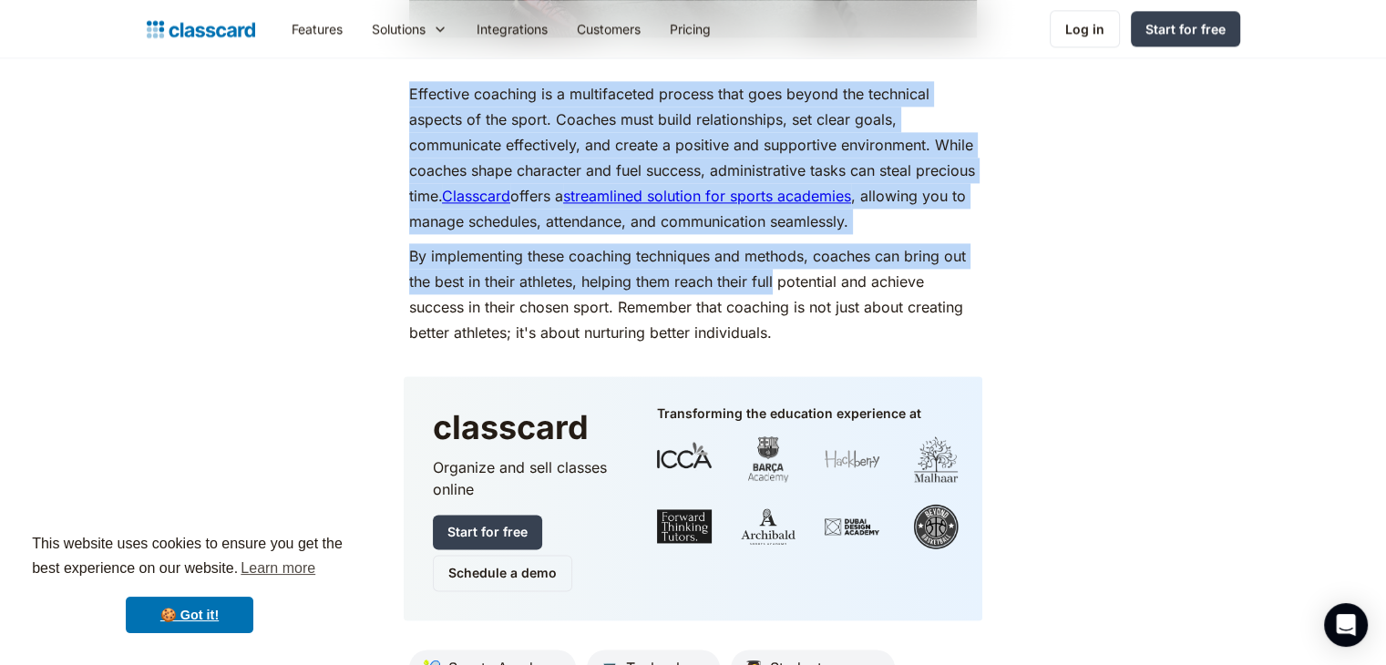
drag, startPoint x: 659, startPoint y: 103, endPoint x: 773, endPoint y: 316, distance: 242.1
click at [773, 313] on p "By implementing these coaching techniques and methods, coaches can bring out th…" at bounding box center [693, 294] width 568 height 102
